Goal: Task Accomplishment & Management: Use online tool/utility

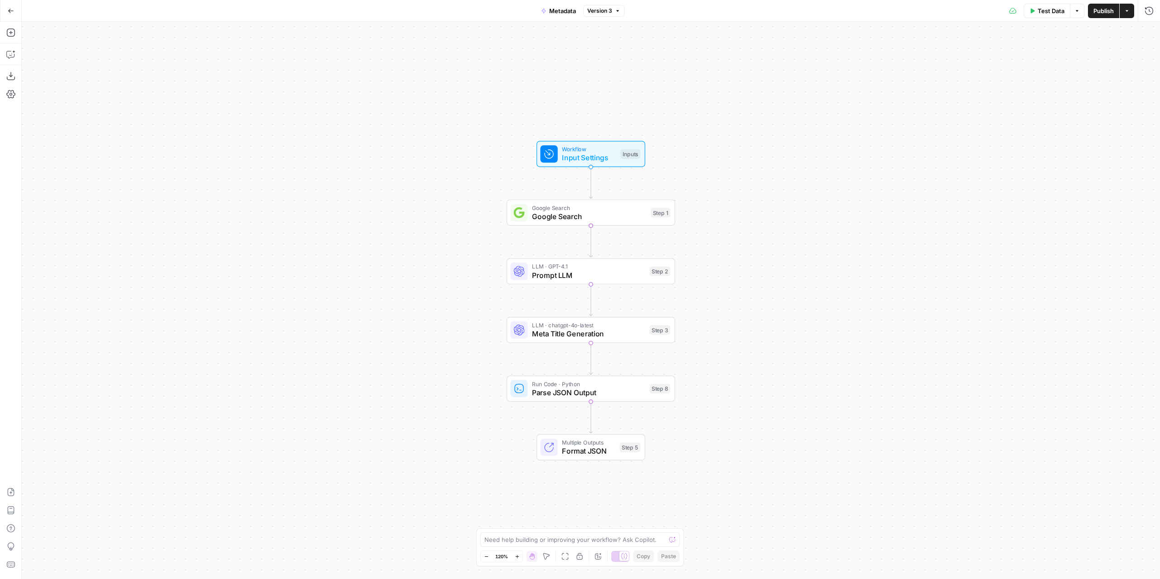
click at [11, 10] on icon "button" at bounding box center [10, 11] width 5 height 4
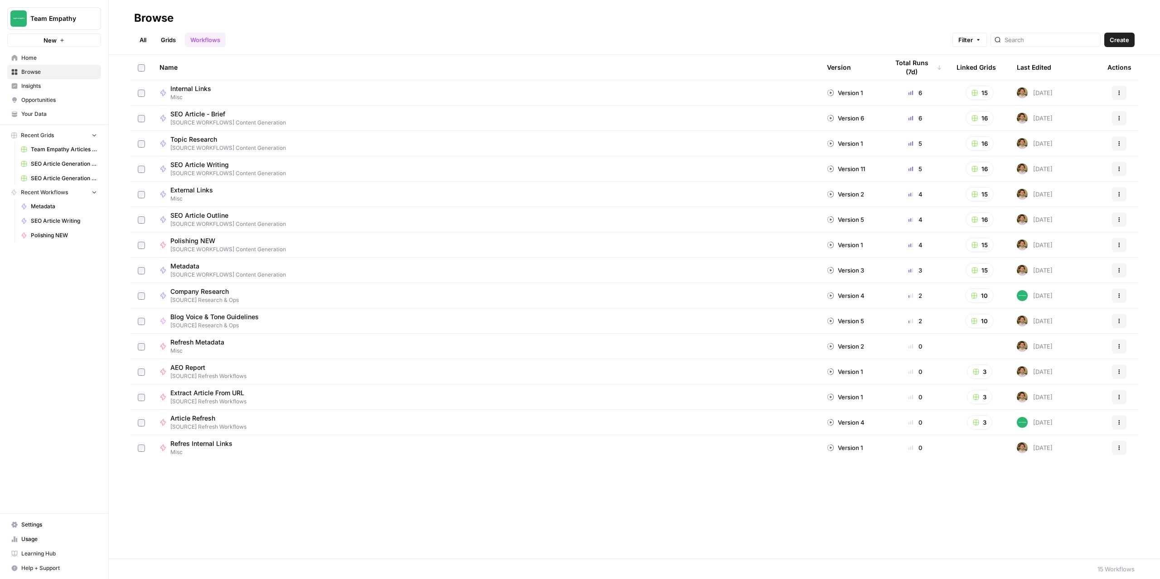
click at [145, 41] on link "All" at bounding box center [143, 40] width 18 height 14
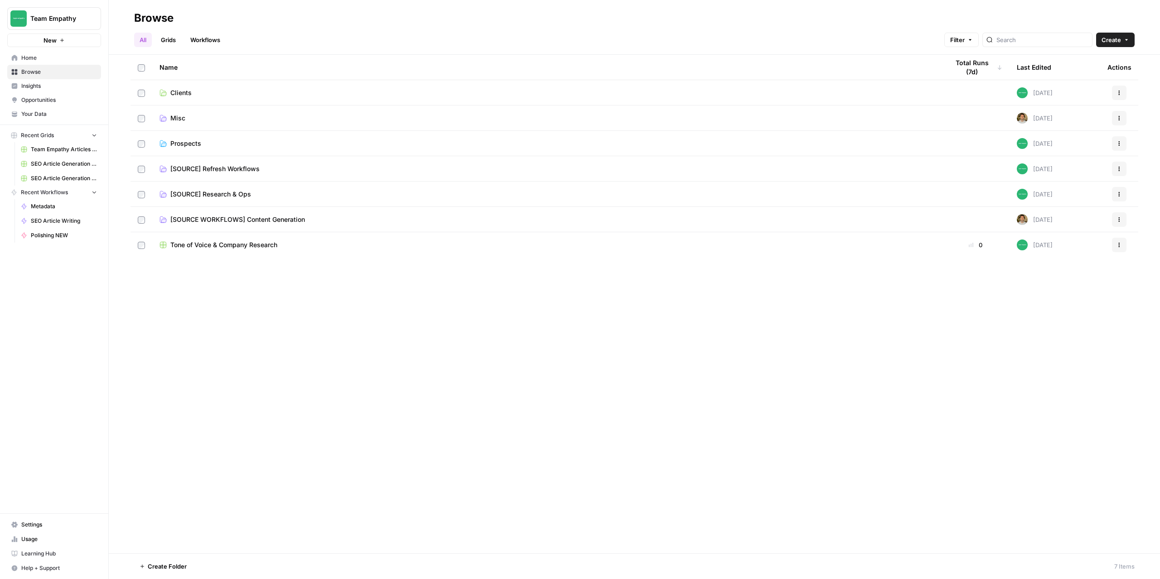
click at [269, 219] on span "[SOURCE WORKFLOWS] Content Generation" at bounding box center [237, 219] width 135 height 9
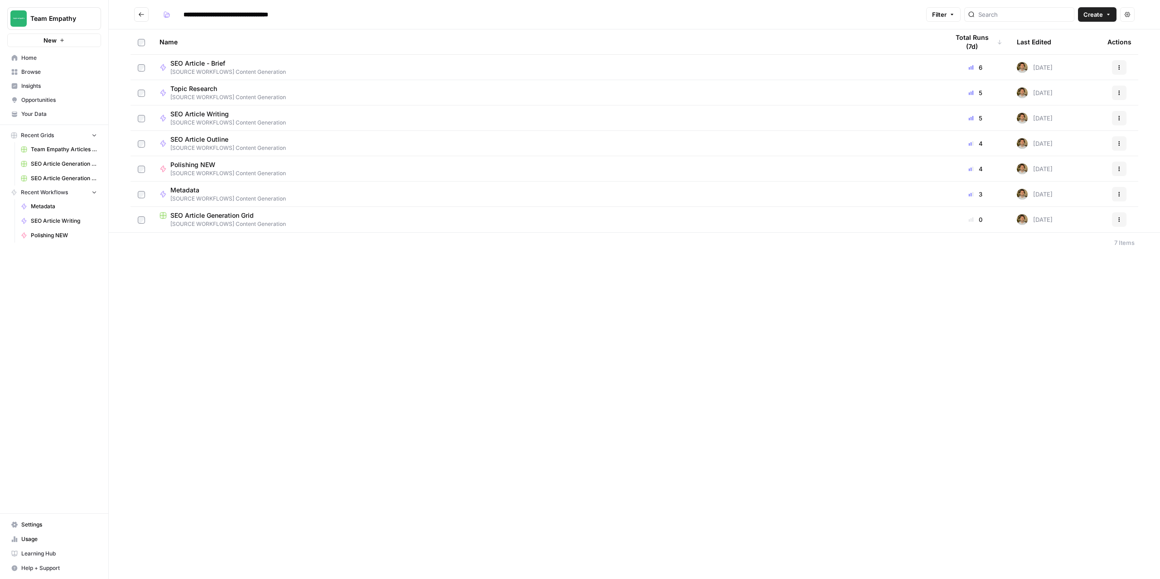
click at [255, 169] on span "[SOURCE WORKFLOWS] Content Generation" at bounding box center [228, 173] width 116 height 8
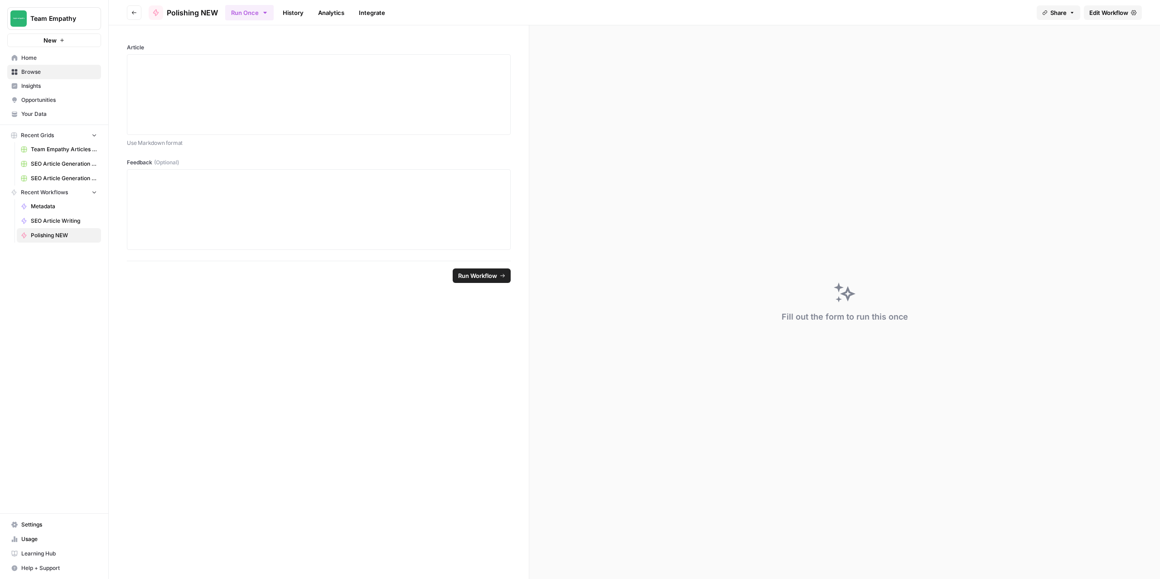
click at [1099, 14] on span "Edit Workflow" at bounding box center [1108, 12] width 39 height 9
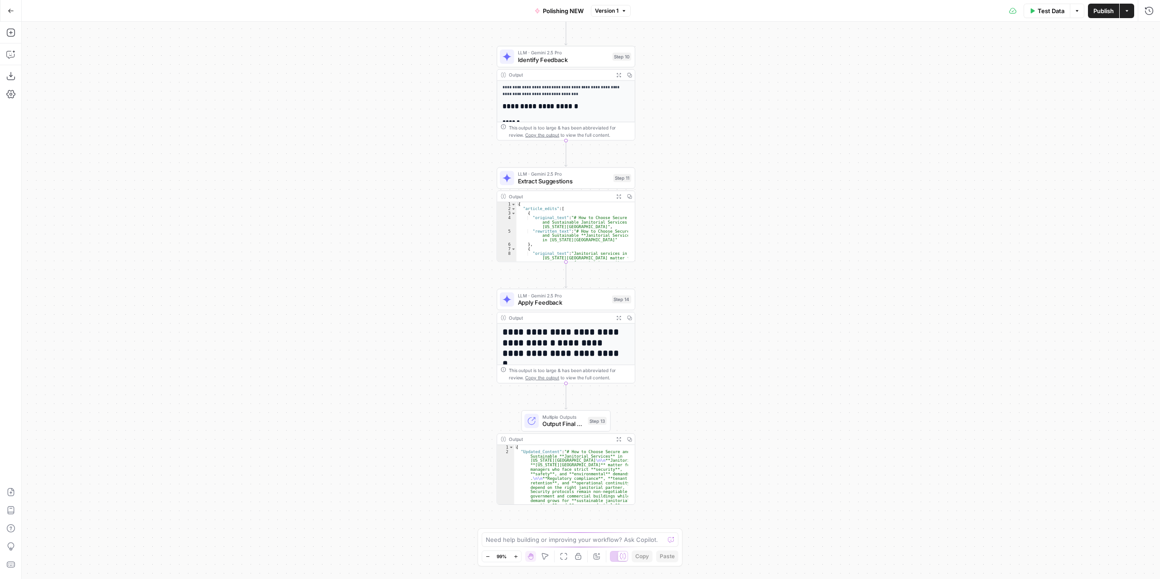
drag, startPoint x: 738, startPoint y: 322, endPoint x: 718, endPoint y: 286, distance: 41.0
click at [718, 286] on div "**********" at bounding box center [591, 301] width 1138 height 558
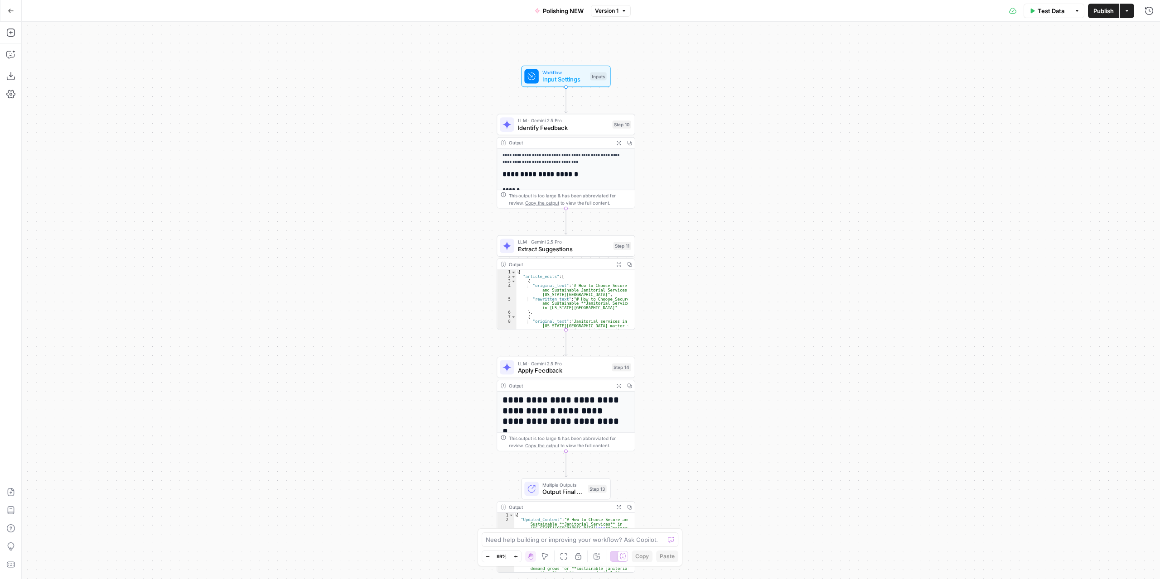
click at [9, 14] on icon "button" at bounding box center [11, 11] width 6 height 6
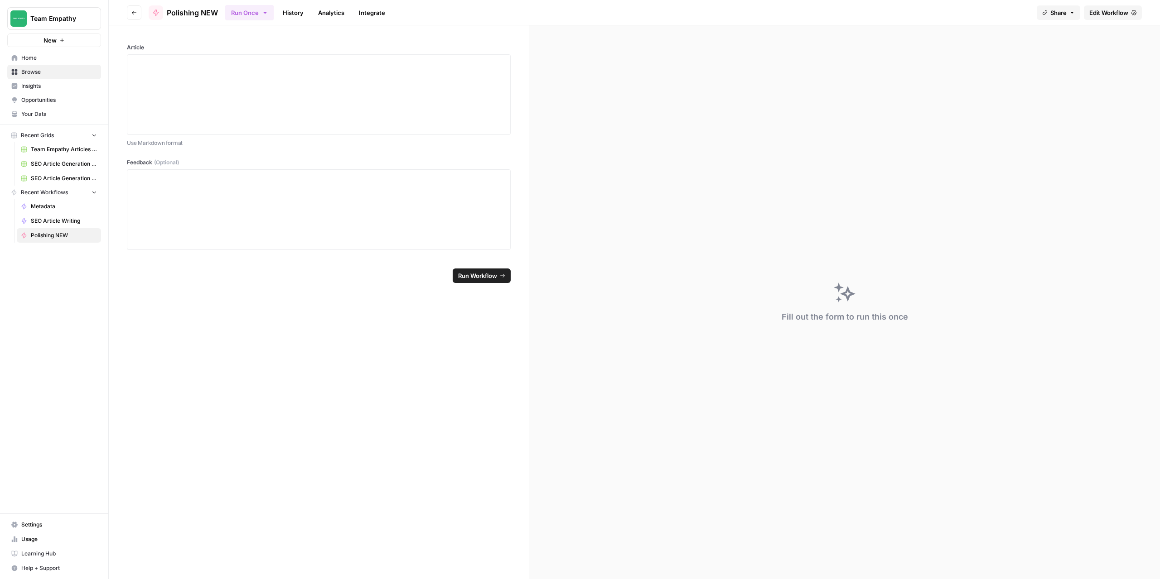
click at [135, 13] on icon "button" at bounding box center [133, 12] width 5 height 5
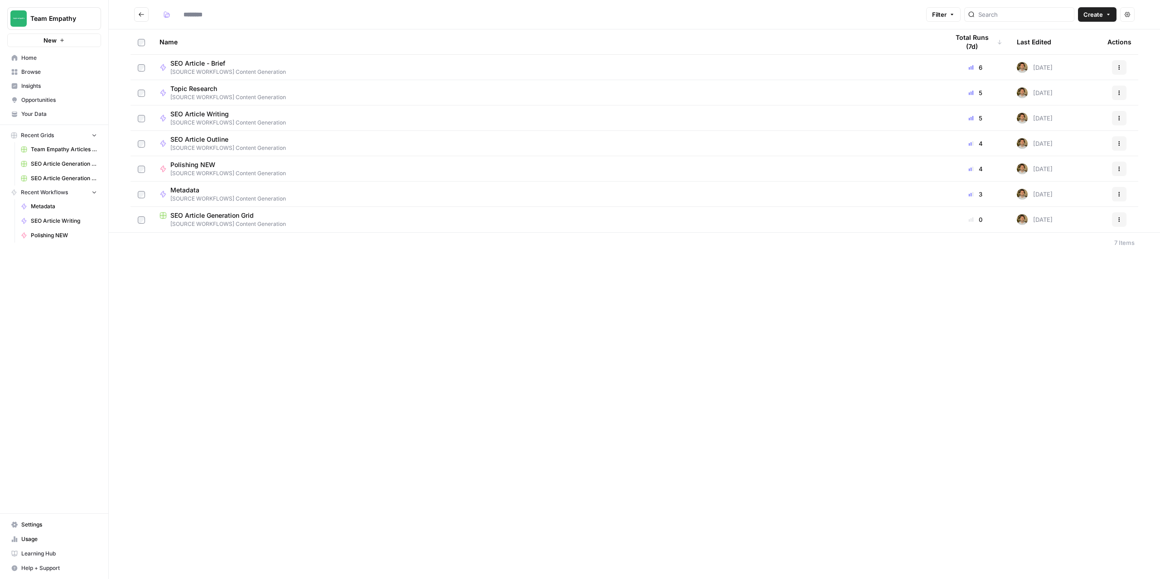
type input "**********"
click at [140, 16] on icon "Go back" at bounding box center [141, 14] width 6 height 6
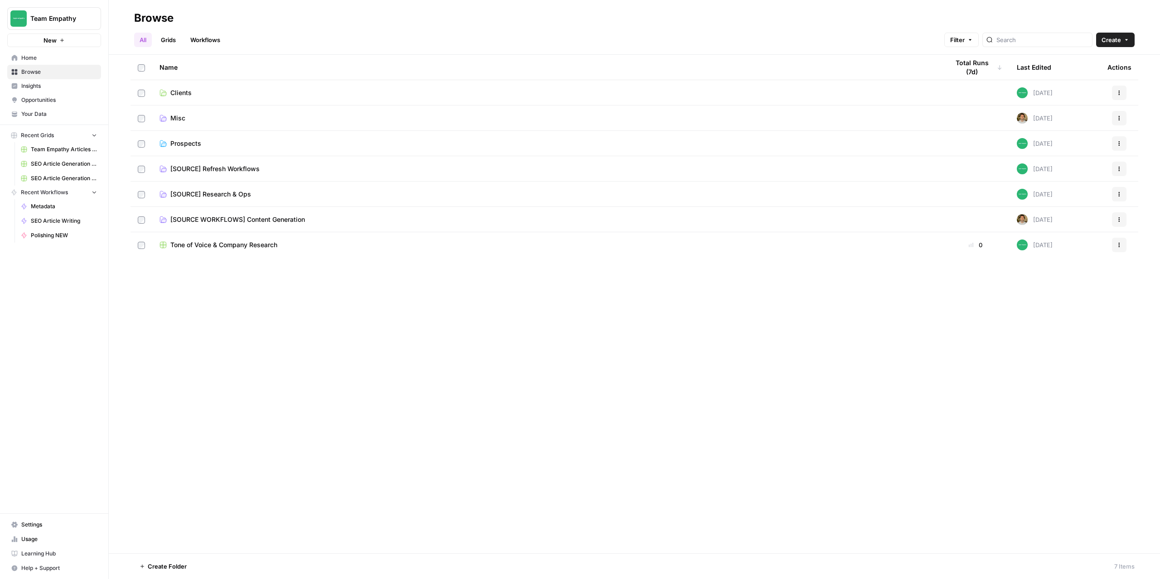
click at [260, 93] on link "Clients" at bounding box center [546, 92] width 775 height 9
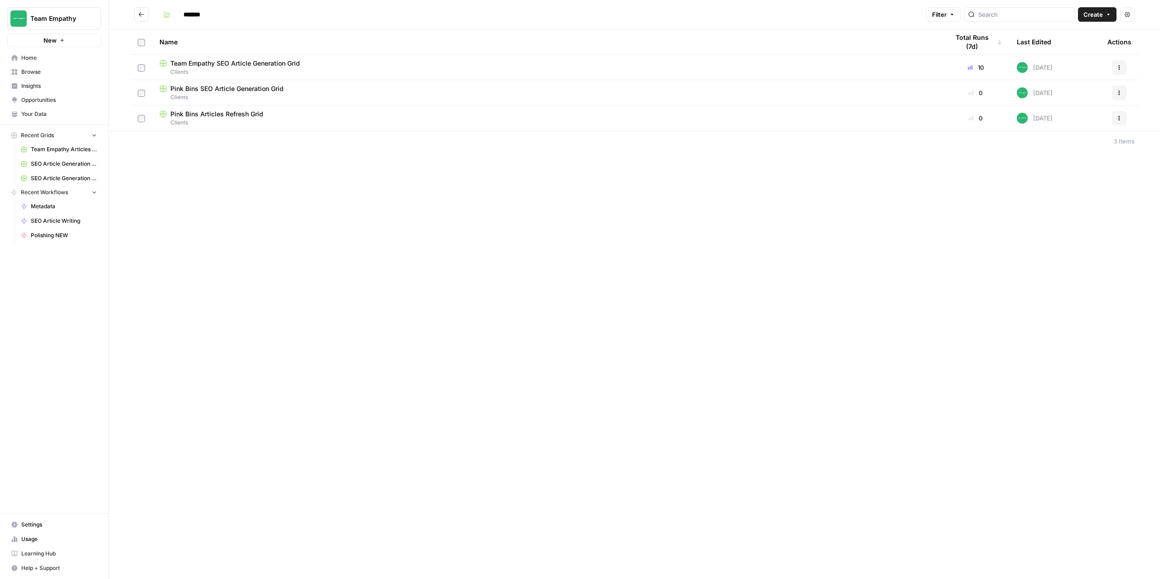
click at [270, 63] on span "Team Empathy SEO Article Generation Grid" at bounding box center [235, 63] width 130 height 9
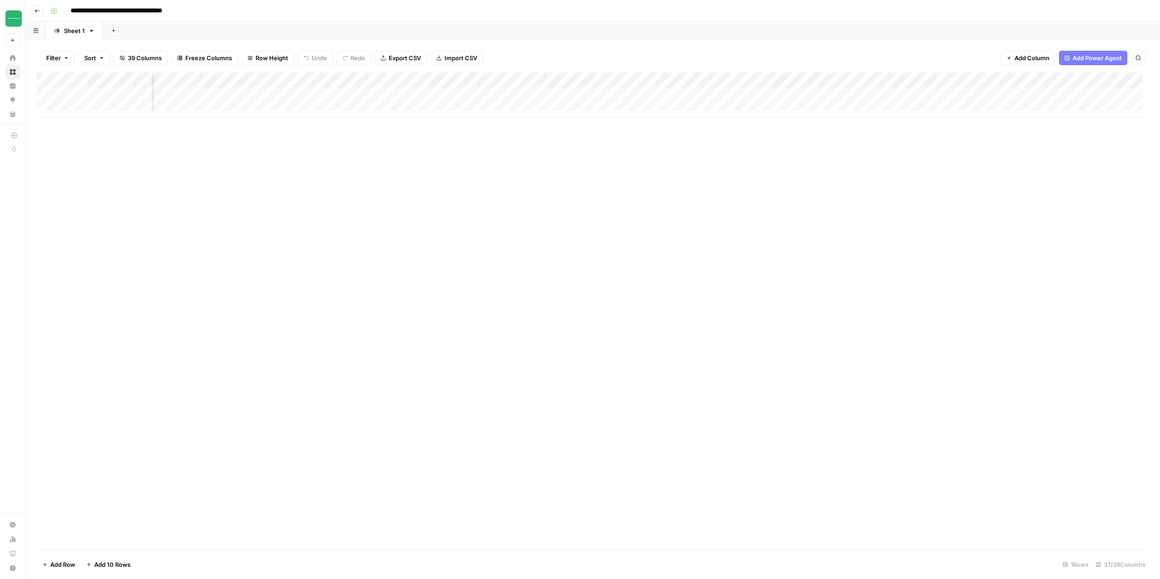
scroll to position [0, 1555]
click at [735, 93] on div "Add Column" at bounding box center [593, 94] width 1112 height 45
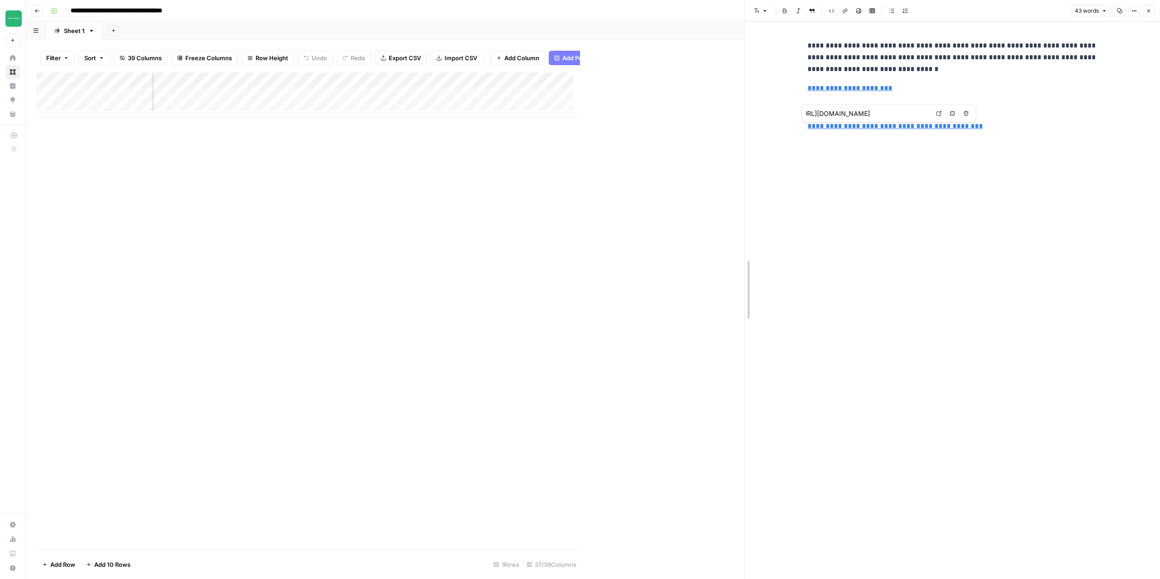
drag, startPoint x: 582, startPoint y: 168, endPoint x: 801, endPoint y: 160, distance: 219.4
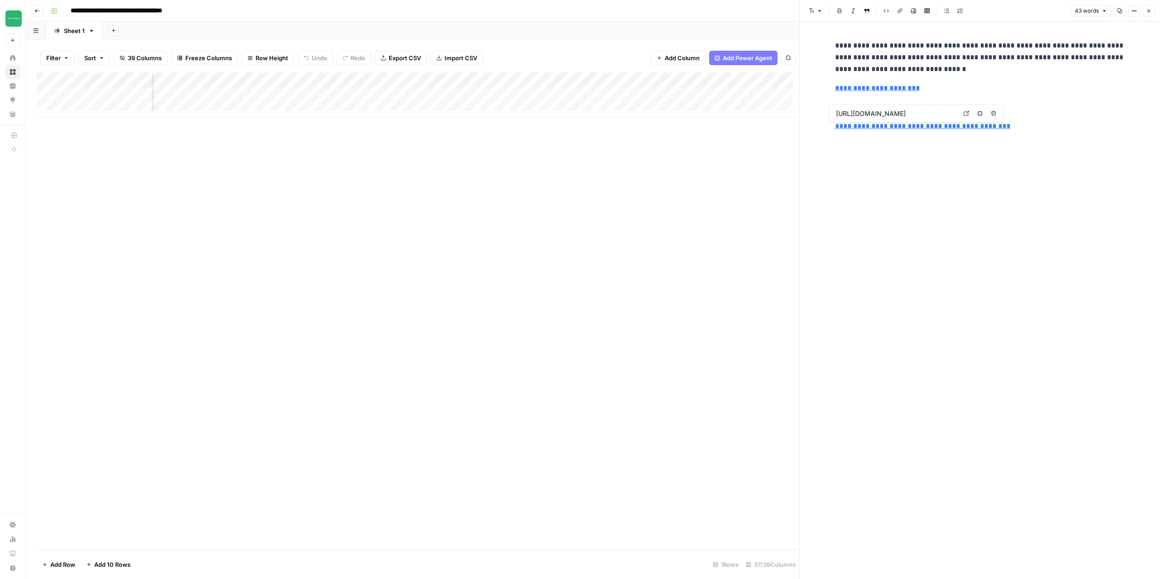
scroll to position [0, 1930]
click at [526, 96] on div "Add Column" at bounding box center [418, 94] width 762 height 45
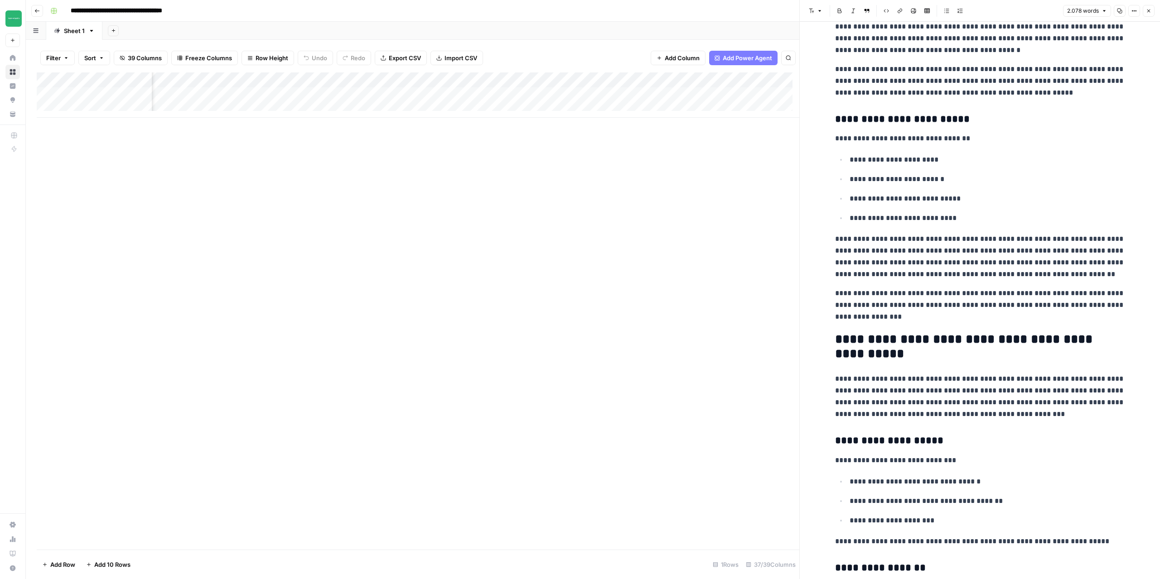
scroll to position [2456, 0]
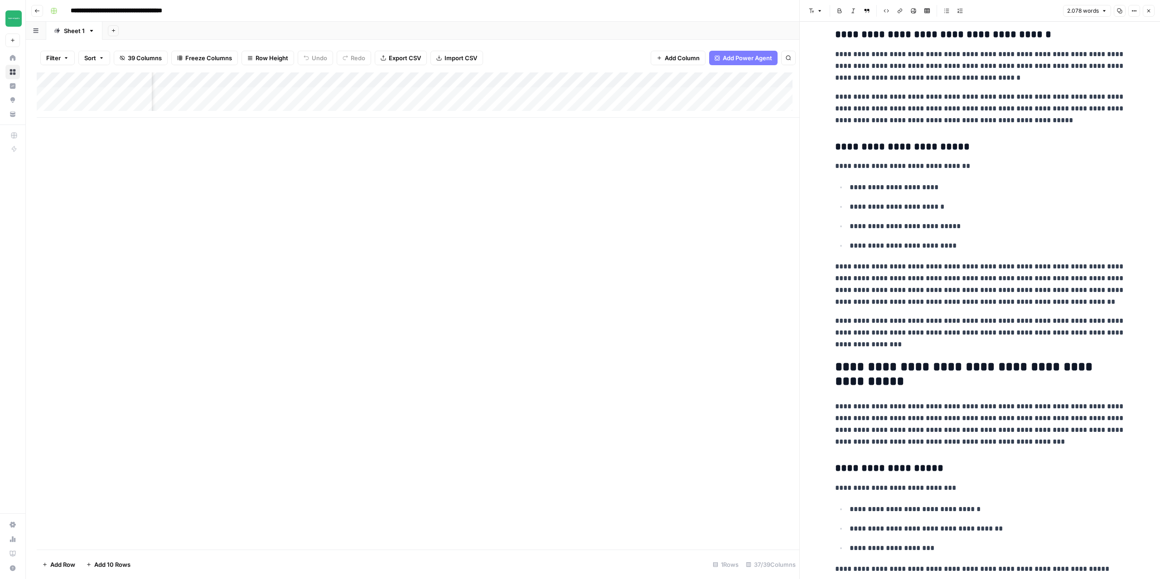
click at [1146, 10] on icon "button" at bounding box center [1148, 10] width 5 height 5
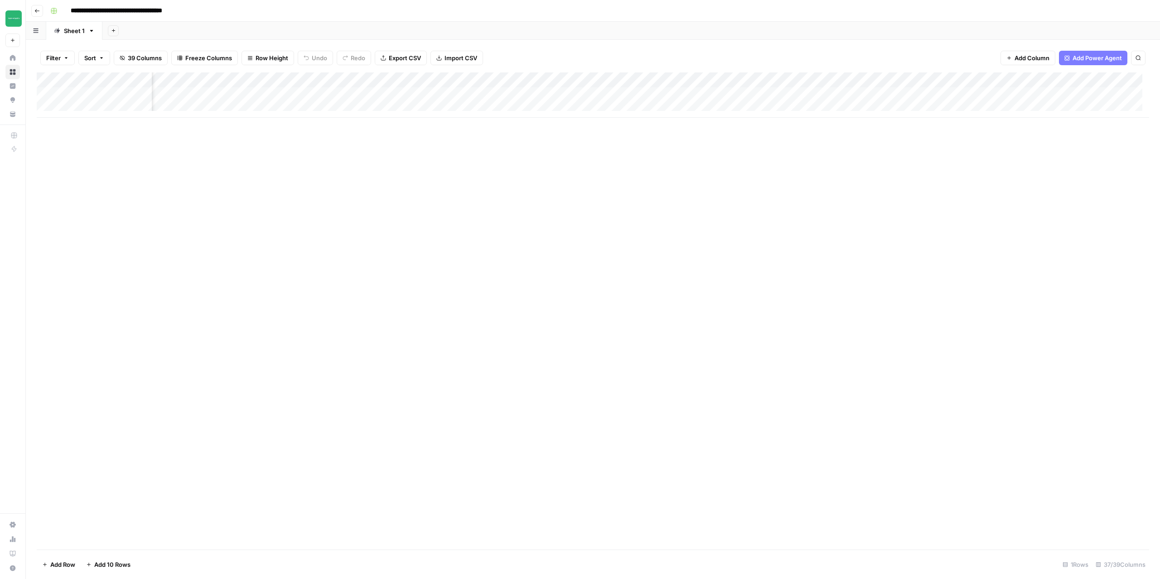
click at [820, 192] on div "Add Column" at bounding box center [593, 311] width 1112 height 478
click at [675, 75] on div "Add Column" at bounding box center [593, 94] width 1112 height 45
click at [685, 165] on span "Edit Workflow" at bounding box center [700, 168] width 79 height 9
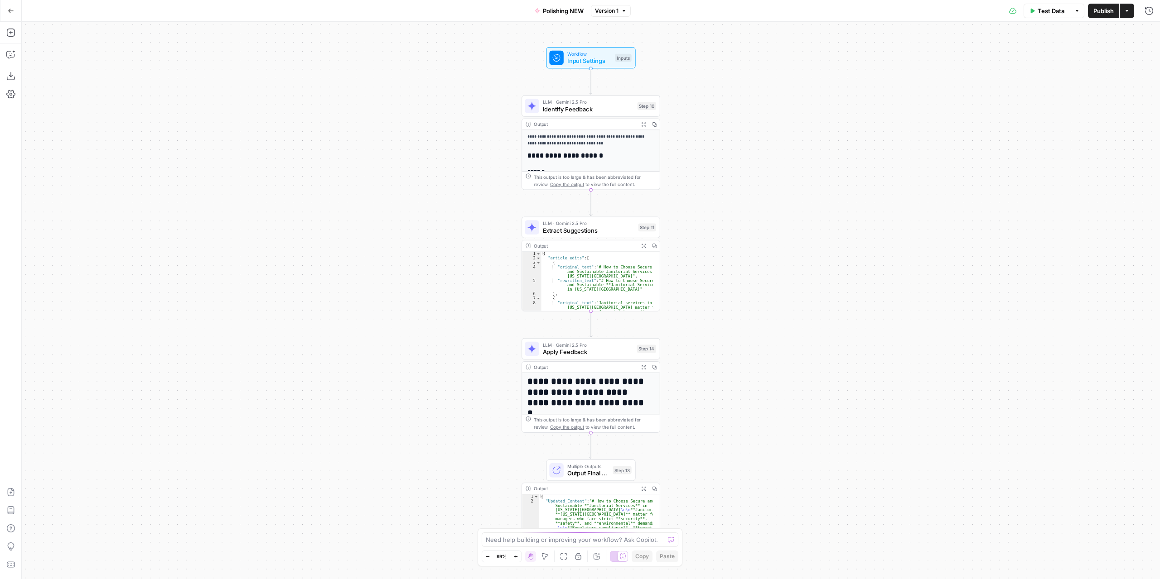
click at [642, 249] on button "Expand Output" at bounding box center [643, 246] width 11 height 11
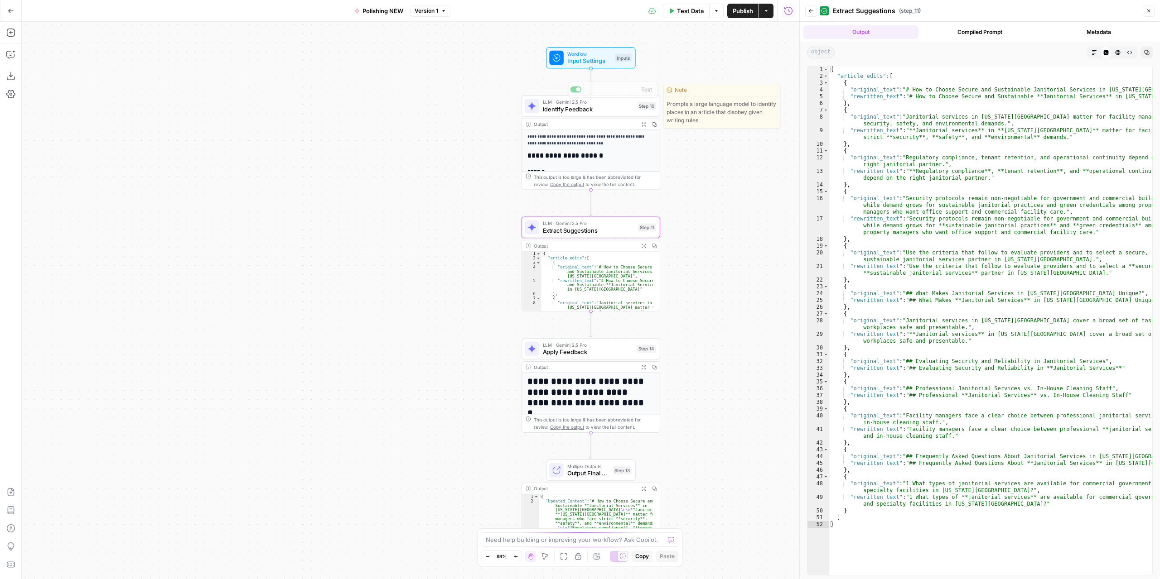
click at [642, 126] on icon "button" at bounding box center [643, 124] width 5 height 5
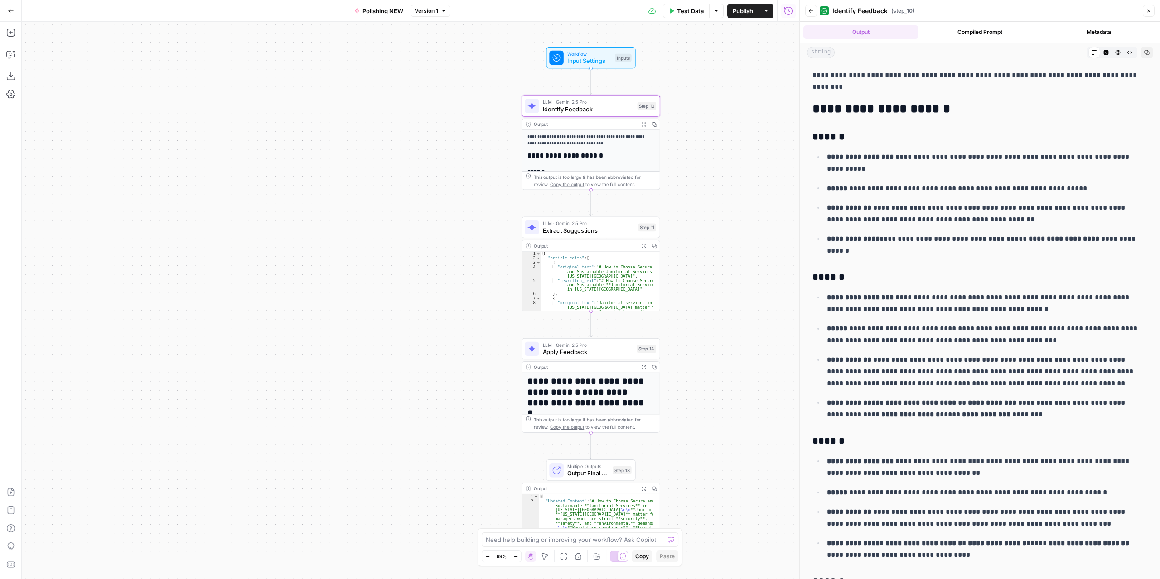
click at [590, 58] on span "Input Settings" at bounding box center [589, 61] width 44 height 9
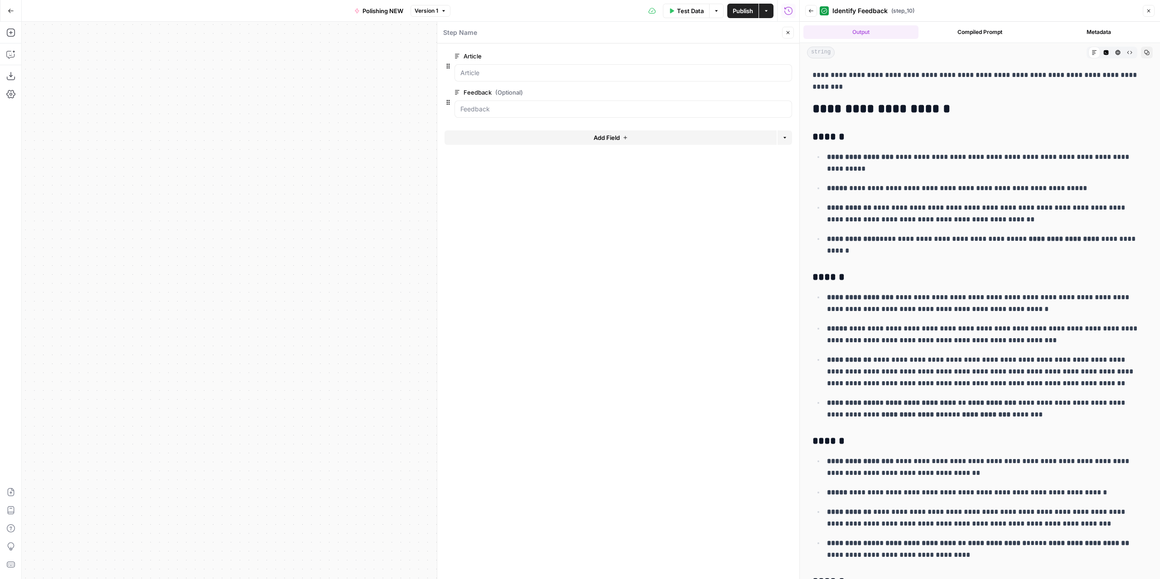
click at [788, 32] on icon "button" at bounding box center [787, 32] width 5 height 5
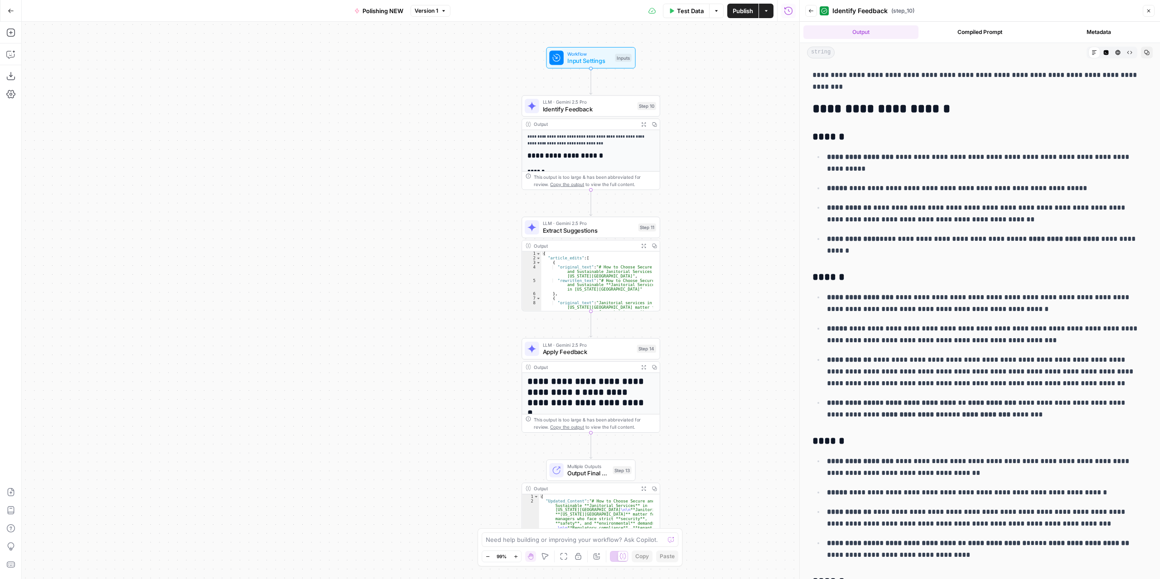
click at [451, 135] on div "**********" at bounding box center [410, 301] width 777 height 558
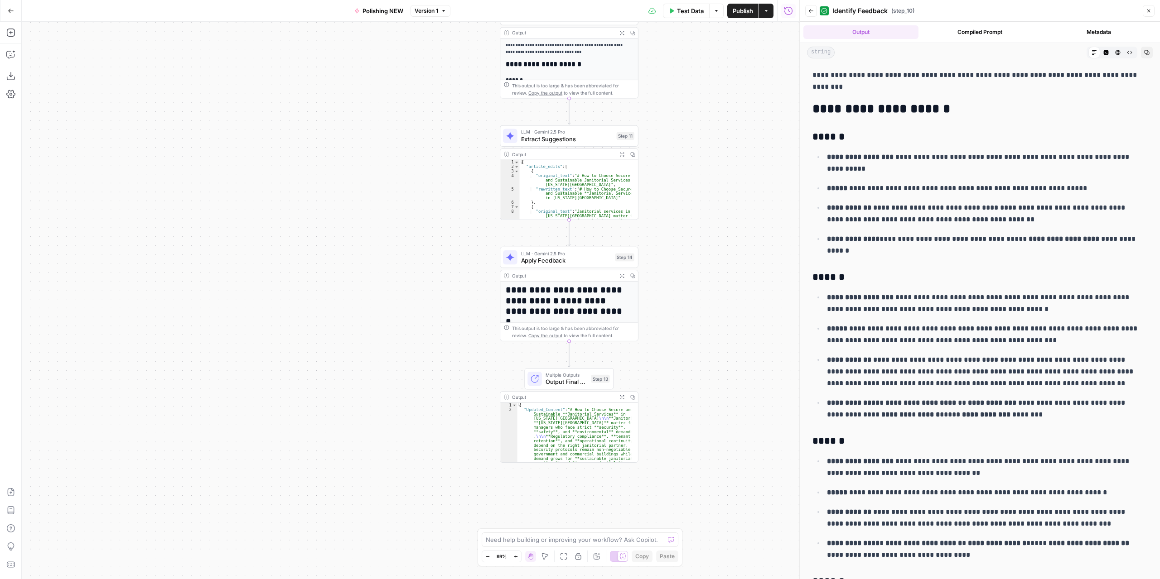
drag, startPoint x: 769, startPoint y: 181, endPoint x: 754, endPoint y: 107, distance: 74.9
click at [754, 107] on div "**********" at bounding box center [410, 301] width 777 height 558
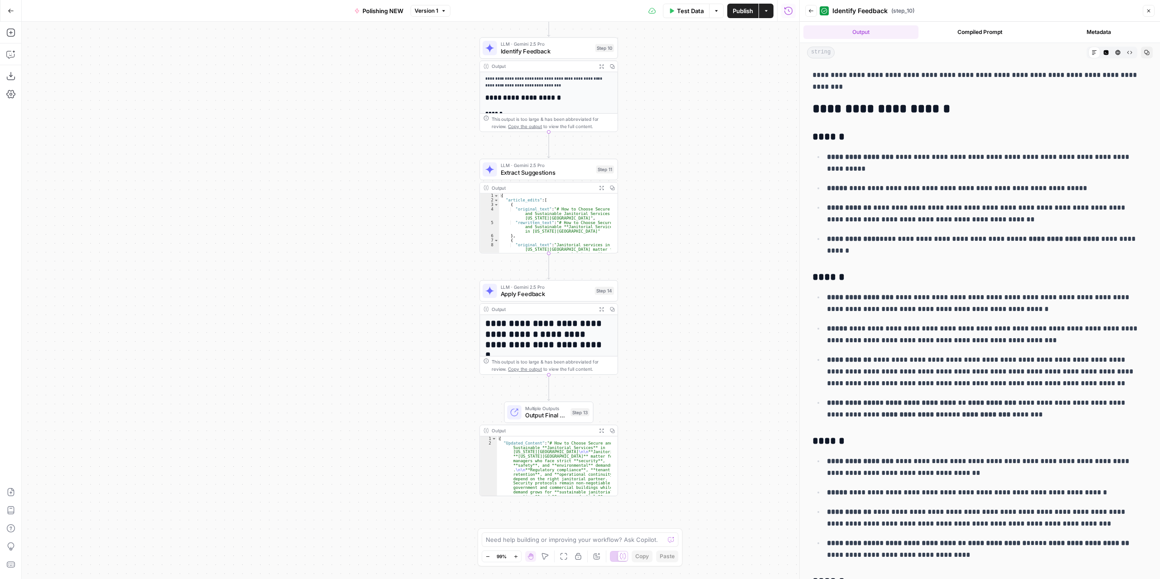
drag, startPoint x: 743, startPoint y: 244, endPoint x: 731, endPoint y: 266, distance: 25.2
click at [731, 266] on div "**********" at bounding box center [410, 301] width 777 height 558
click at [1145, 10] on button "Close" at bounding box center [1149, 11] width 12 height 12
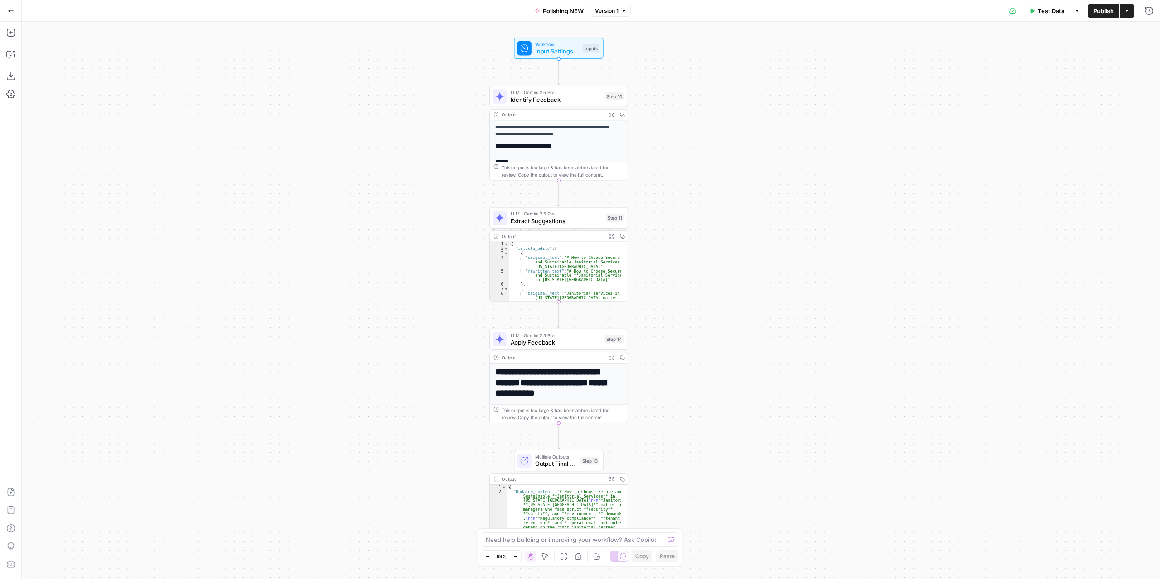
drag, startPoint x: 777, startPoint y: 159, endPoint x: 787, endPoint y: 209, distance: 51.4
click at [787, 209] on div "**********" at bounding box center [591, 301] width 1138 height 558
click at [13, 78] on icon "button" at bounding box center [10, 76] width 9 height 9
